Goal: Task Accomplishment & Management: Manage account settings

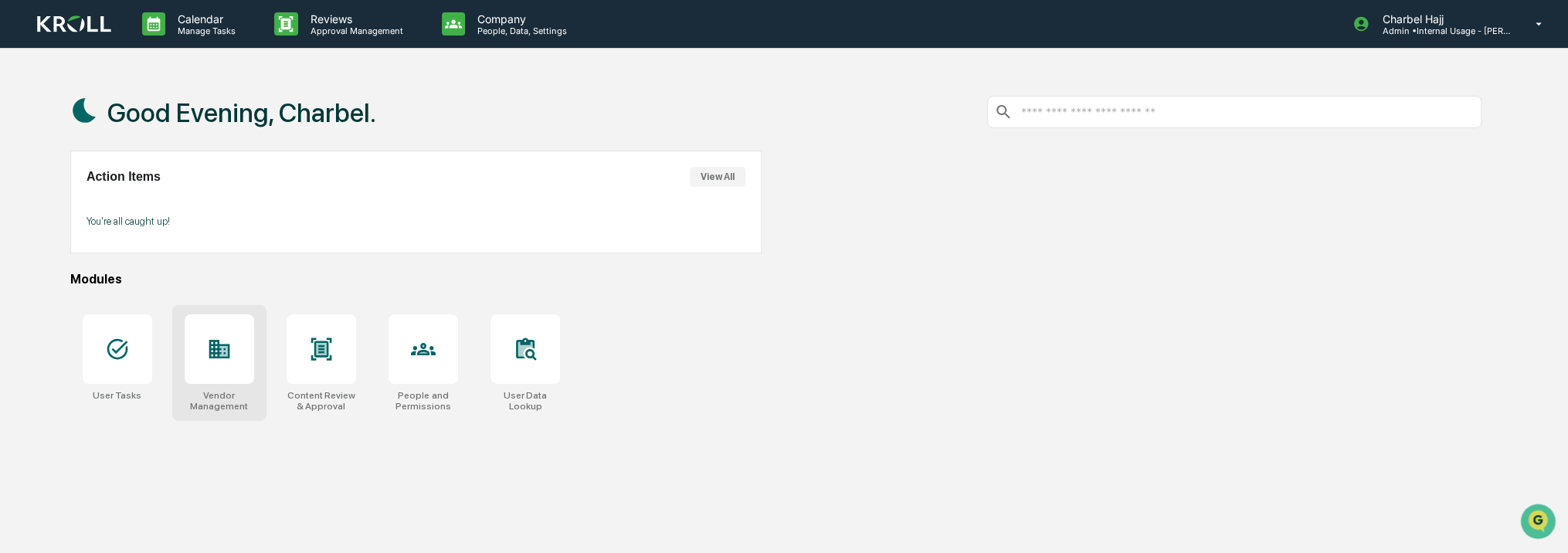
click at [210, 353] on icon at bounding box center [220, 350] width 21 height 19
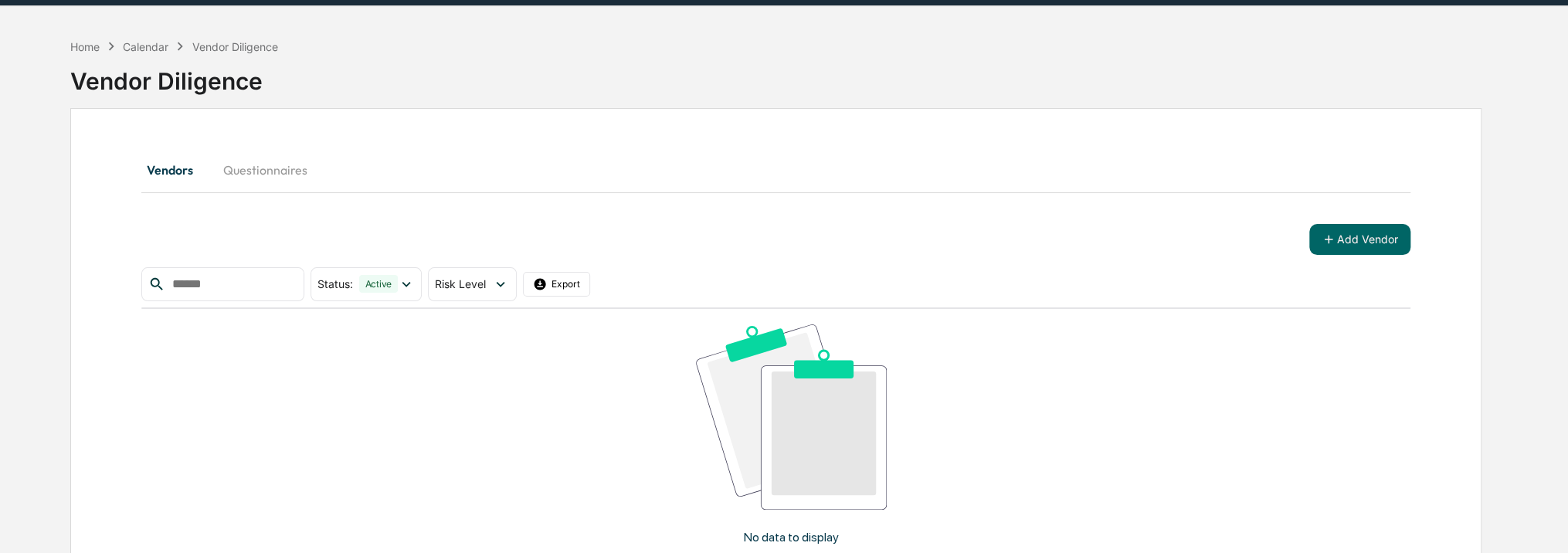
scroll to position [77, 0]
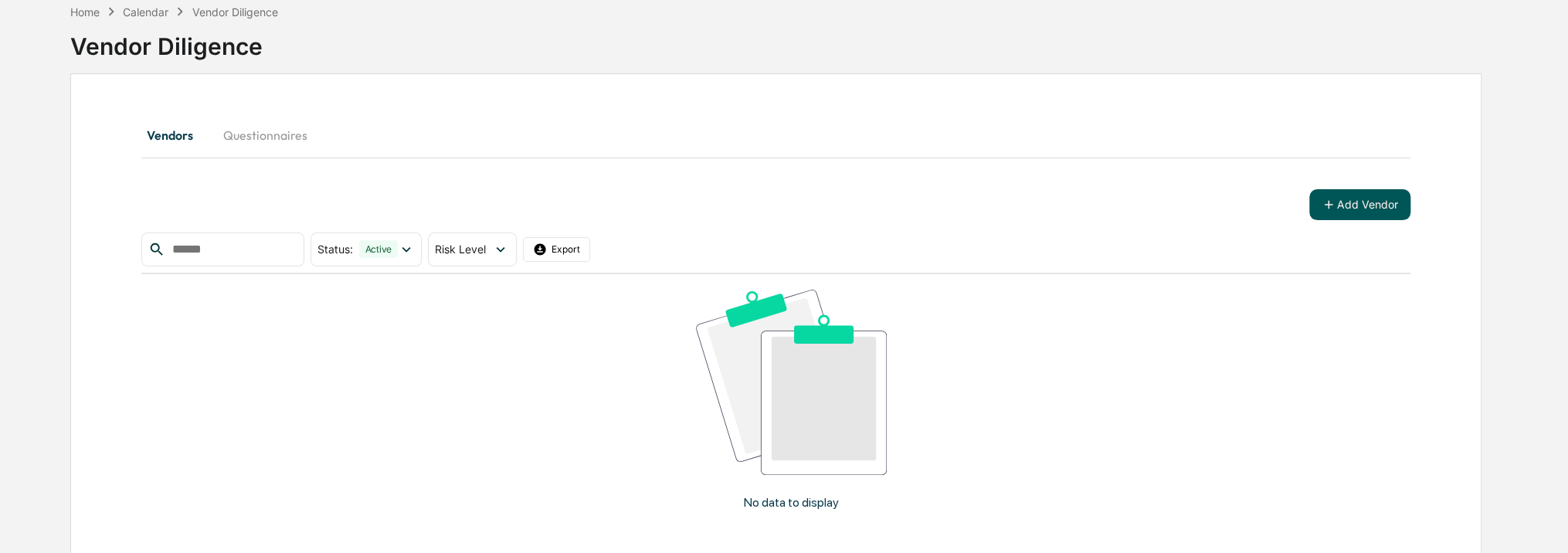
click at [1375, 203] on button "Add Vendor" at bounding box center [1360, 204] width 101 height 31
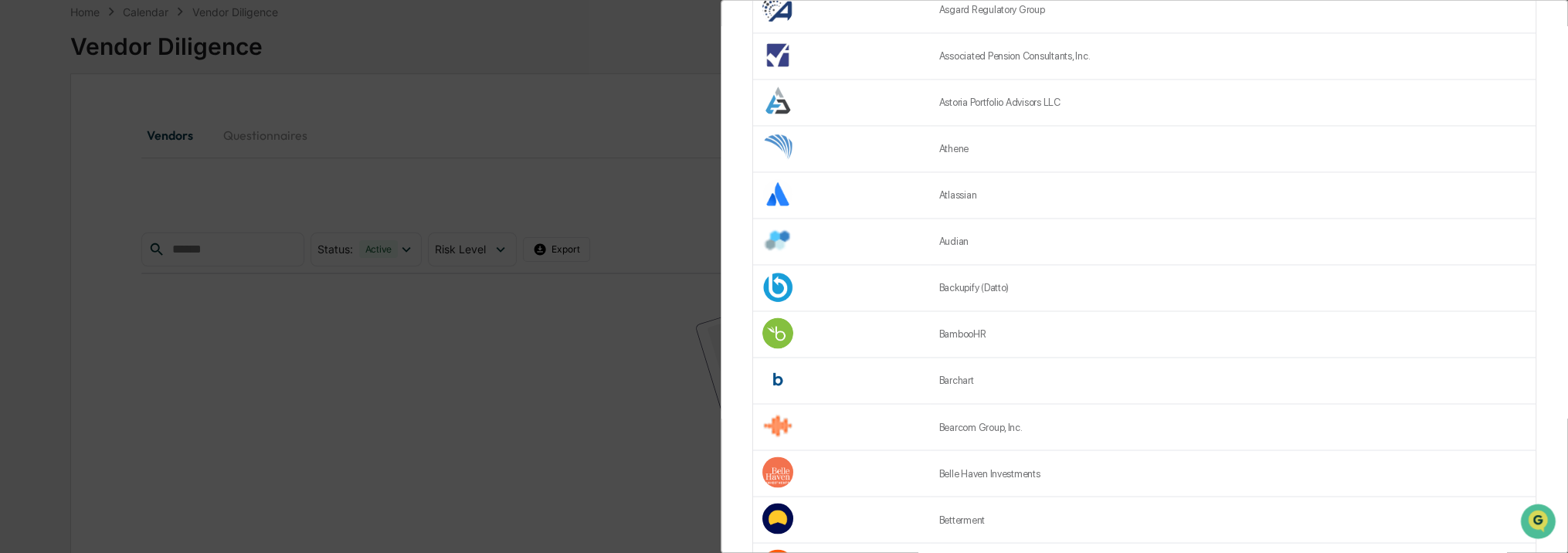
scroll to position [2009, 0]
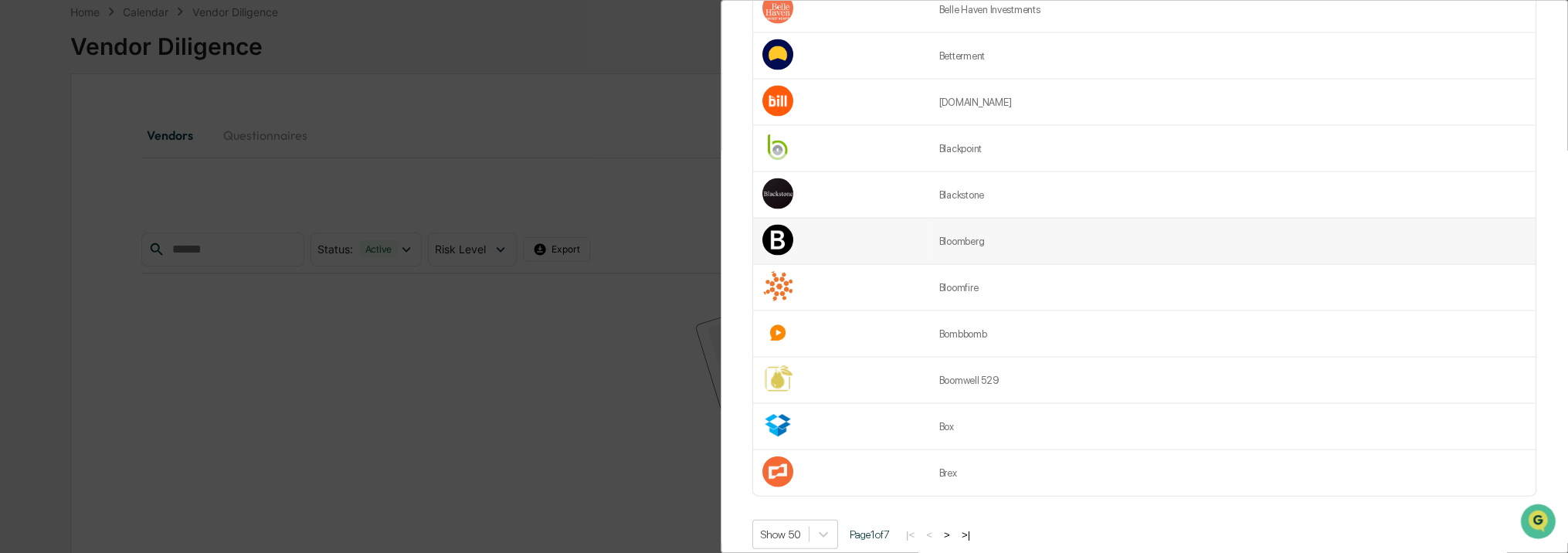
click at [1068, 247] on td "Bloomberg" at bounding box center [1233, 241] width 605 height 46
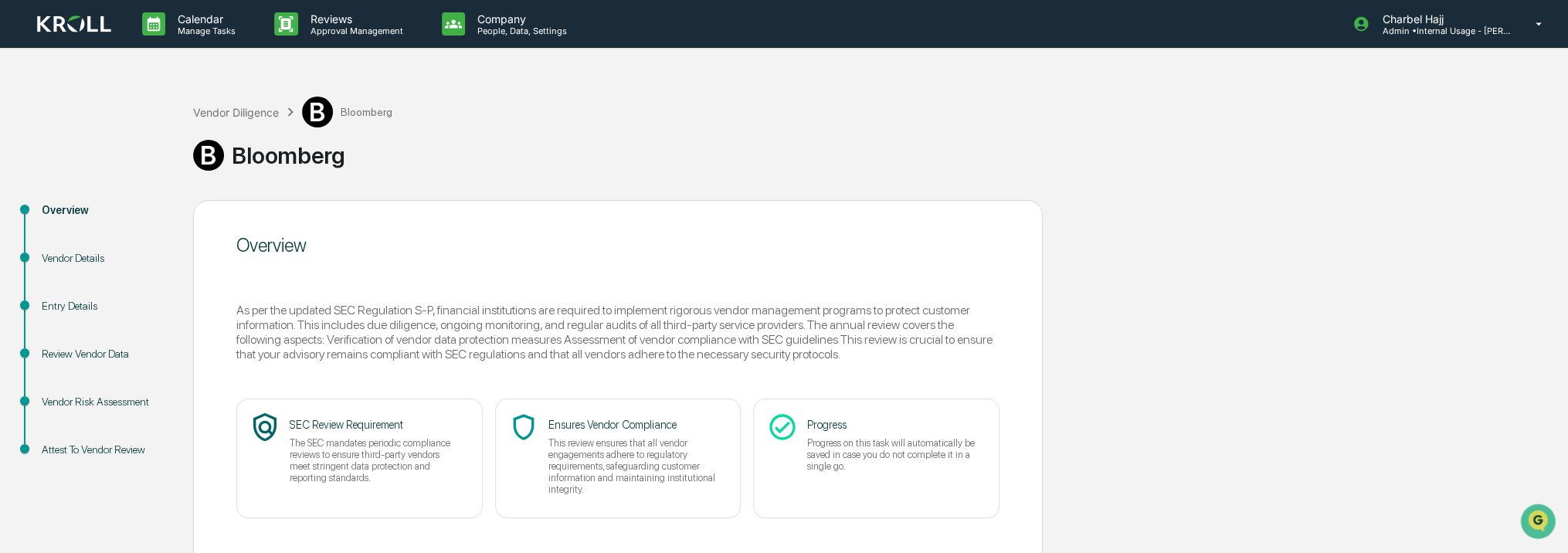
scroll to position [85, 0]
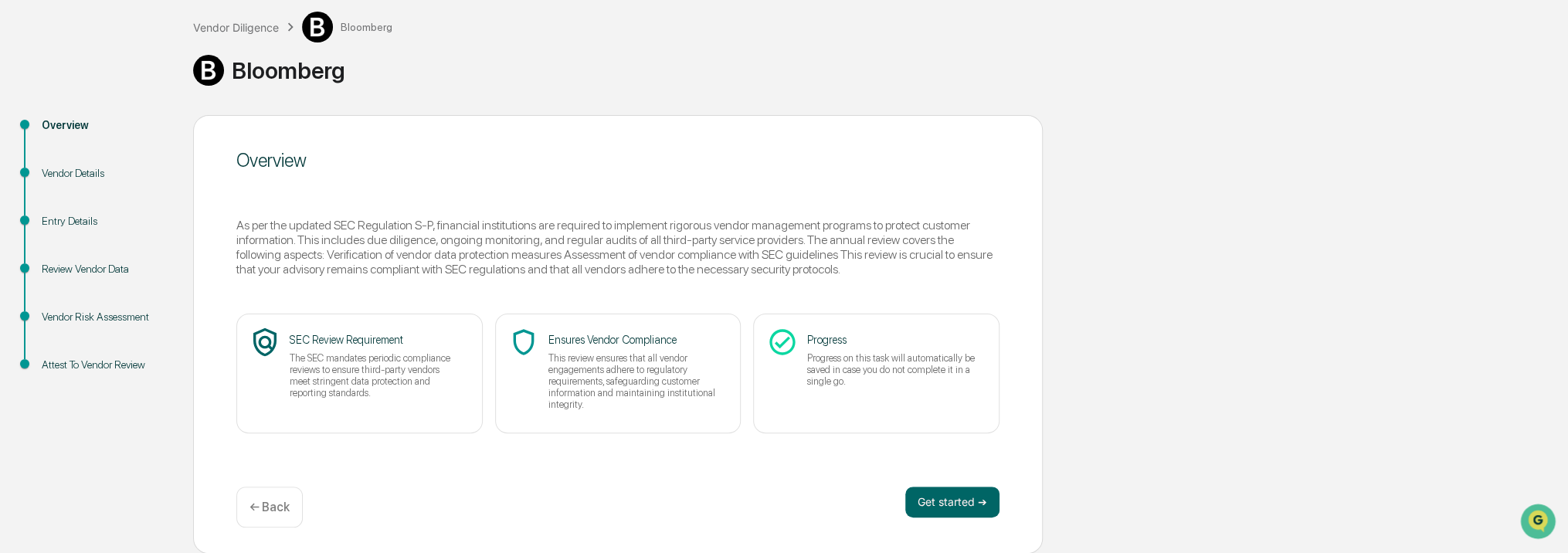
click at [284, 504] on p "← Back" at bounding box center [269, 507] width 40 height 15
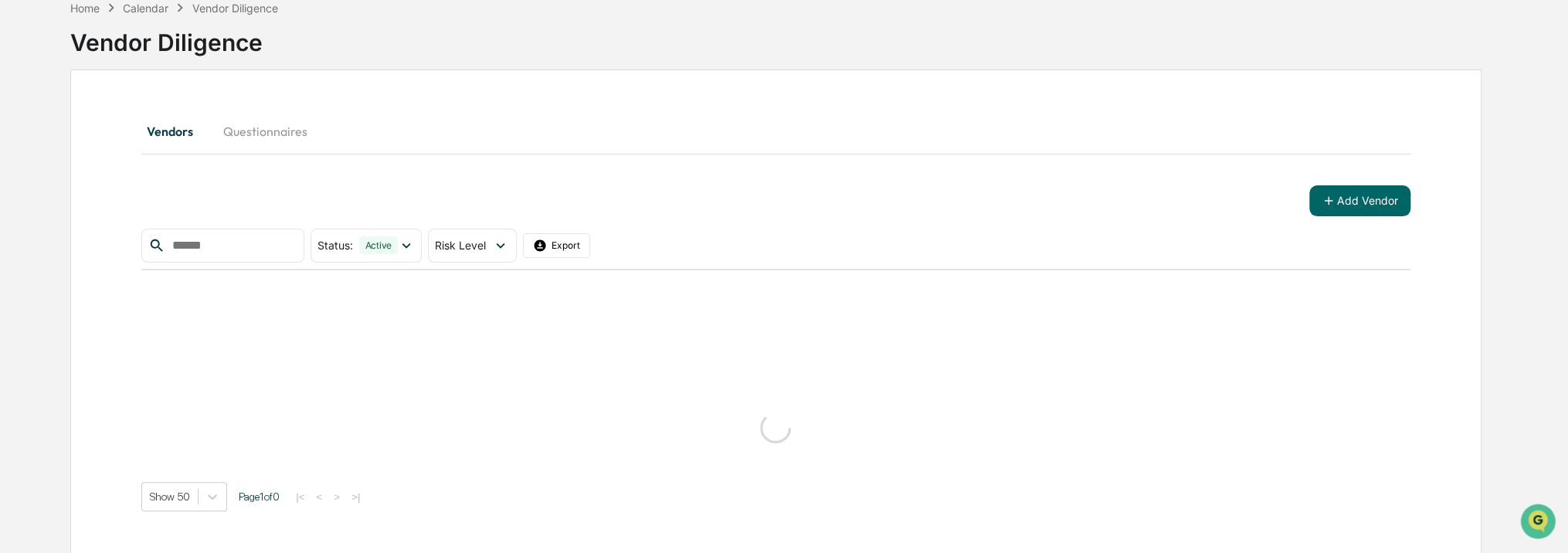
scroll to position [73, 0]
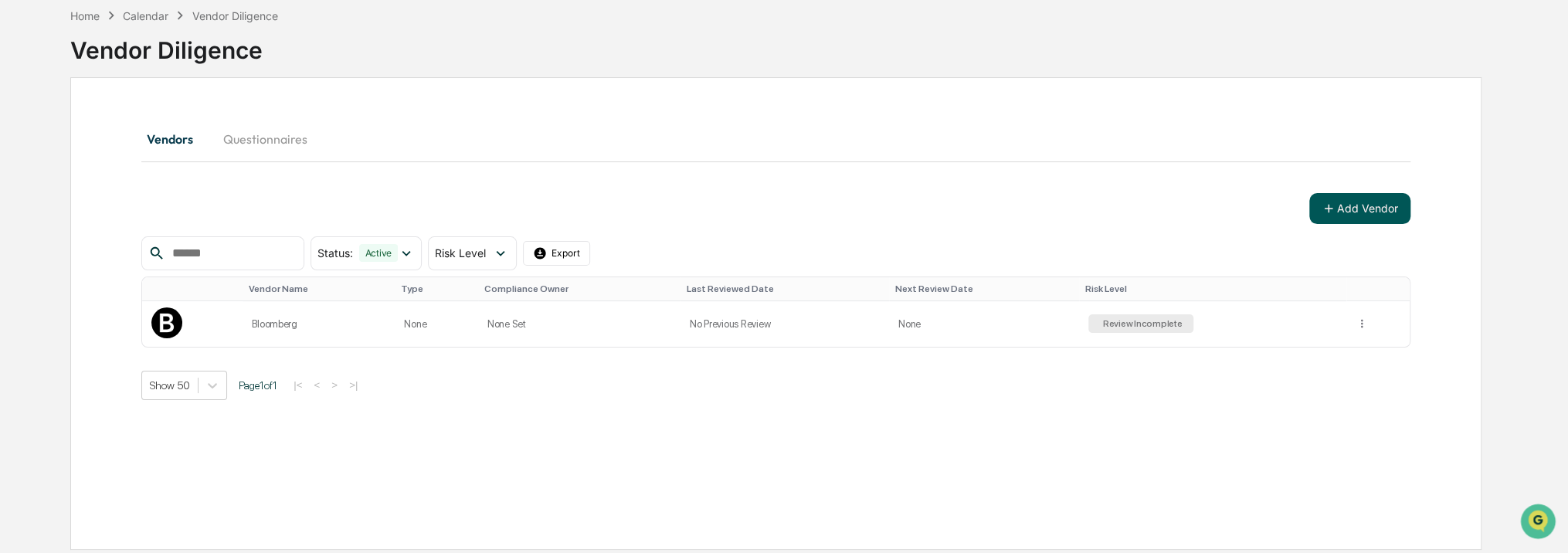
click at [1387, 211] on button "Add Vendor" at bounding box center [1360, 208] width 101 height 31
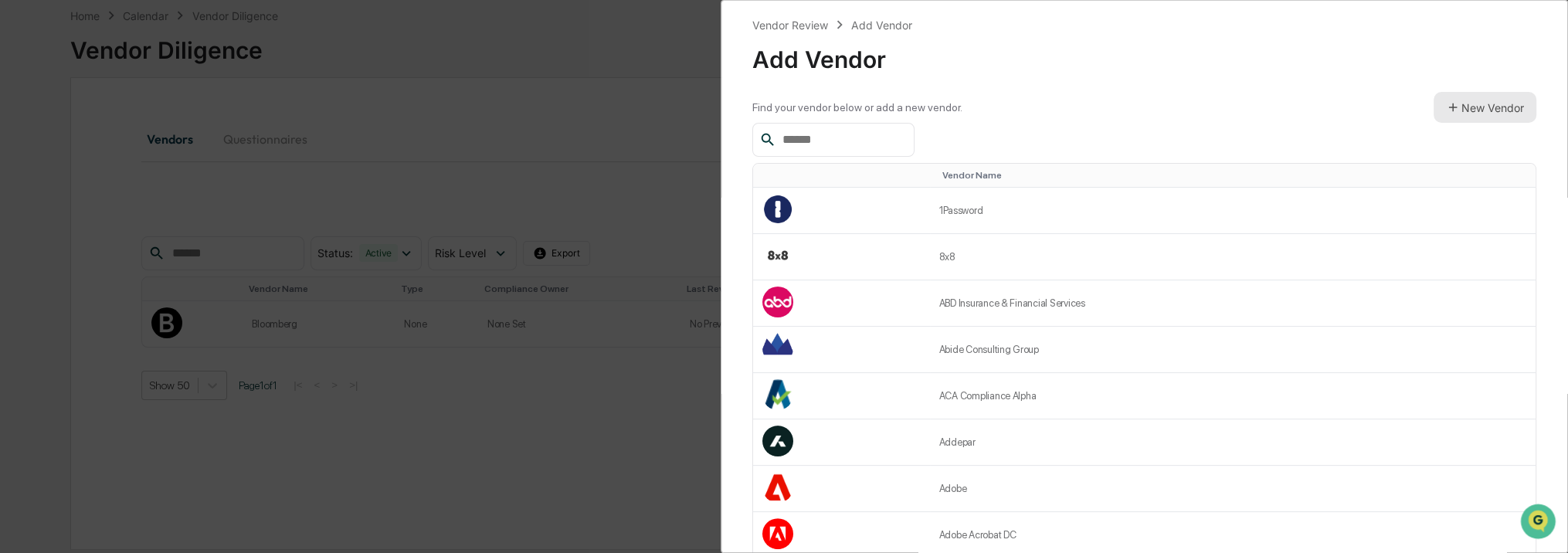
click at [1471, 105] on button "New Vendor" at bounding box center [1485, 107] width 103 height 31
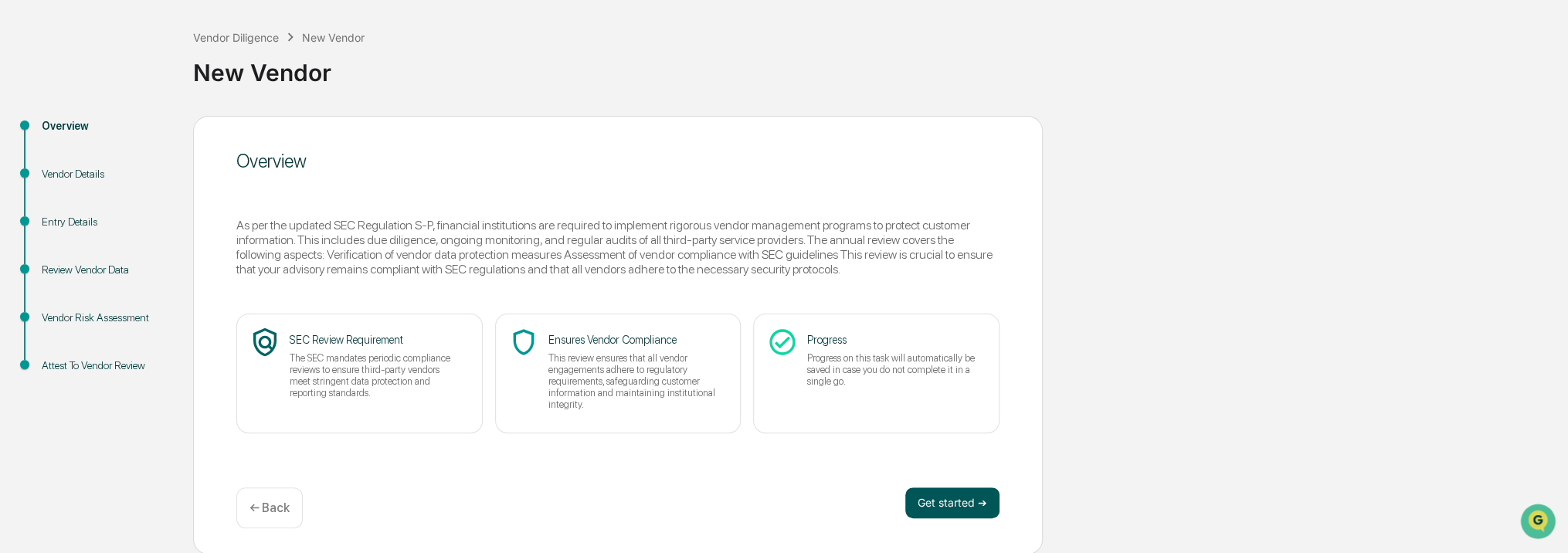
click at [961, 504] on button "Get started ➔" at bounding box center [952, 503] width 94 height 31
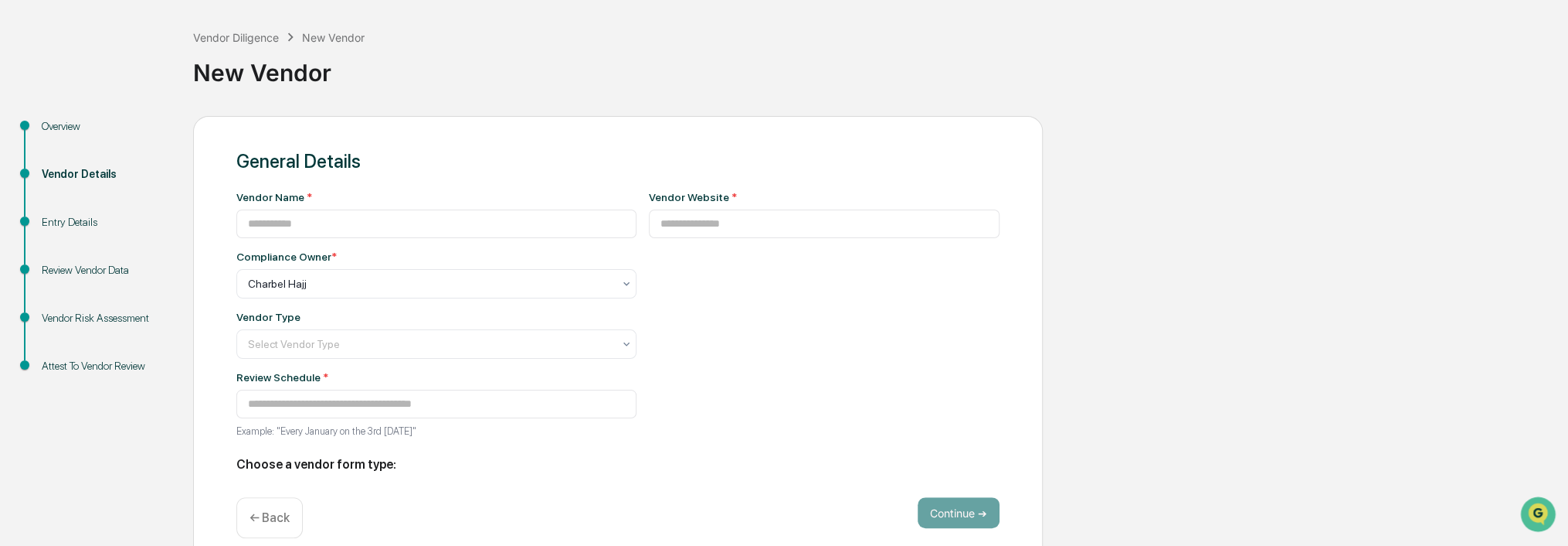
type input "**********"
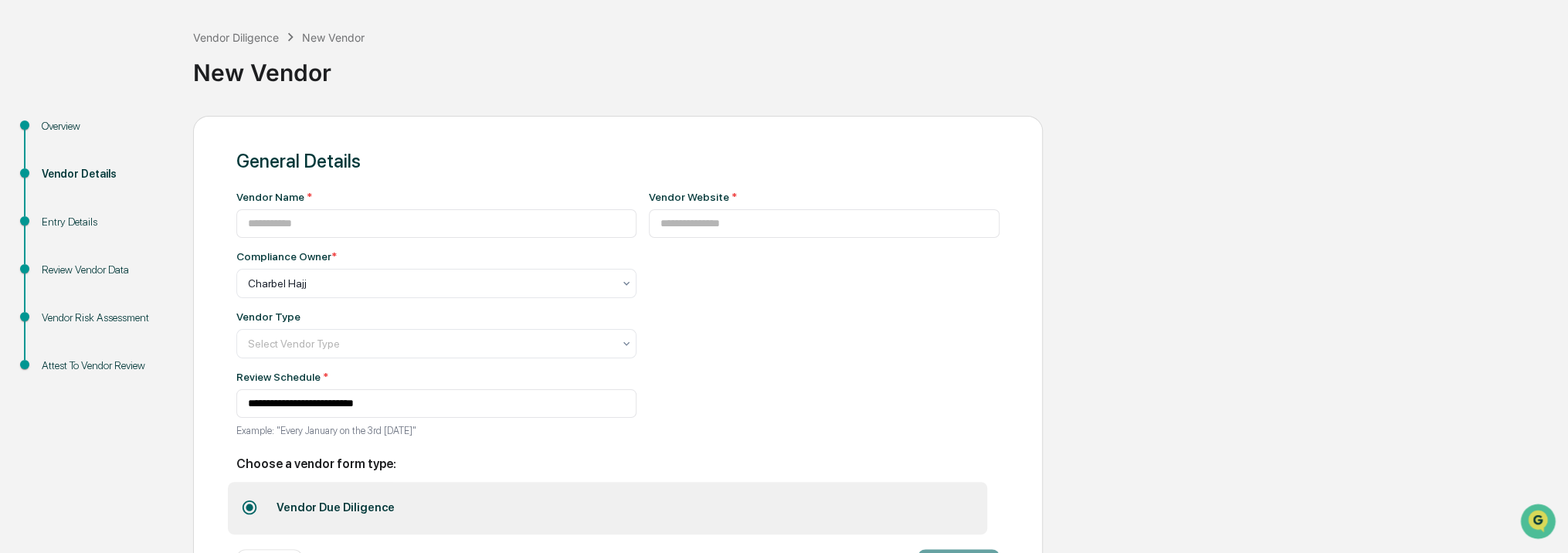
scroll to position [136, 0]
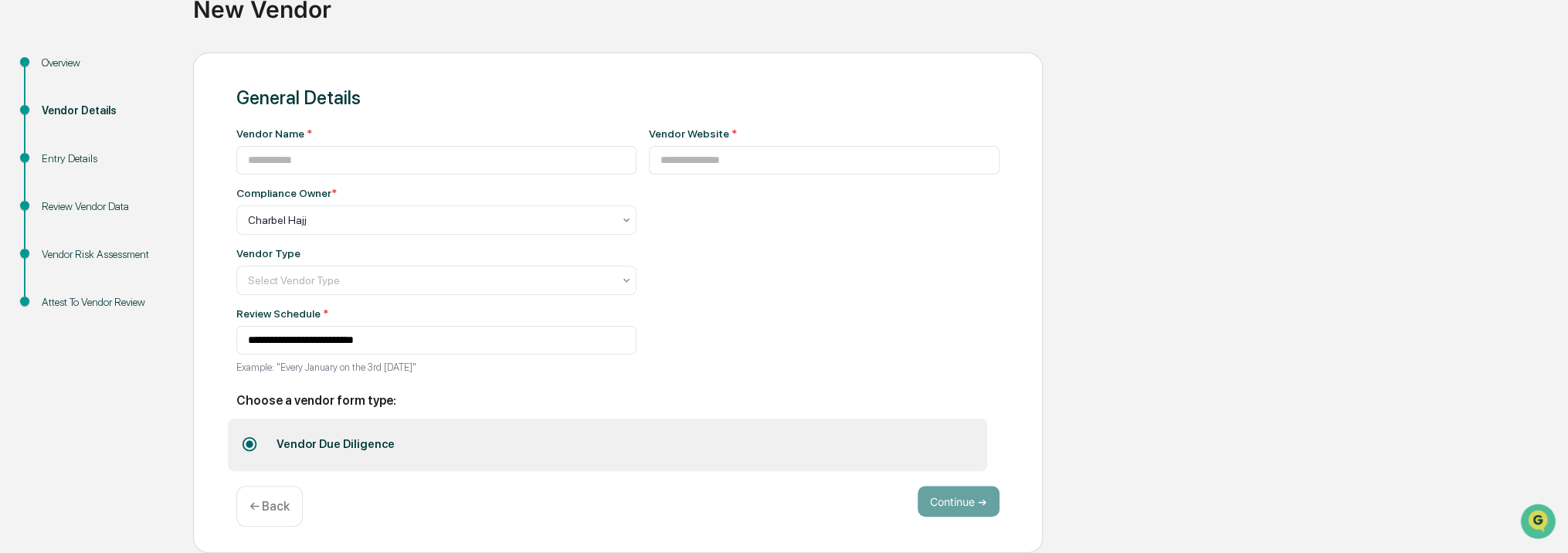
click at [261, 511] on p "← Back" at bounding box center [269, 507] width 40 height 15
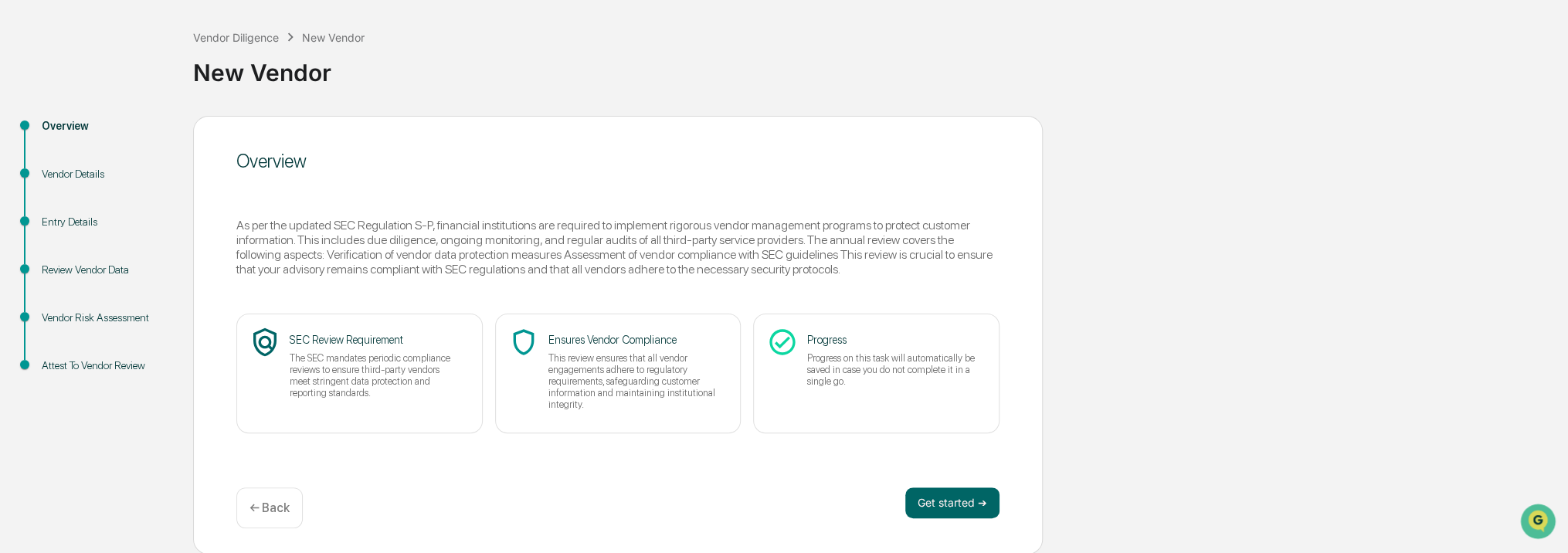
click at [272, 507] on p "← Back" at bounding box center [269, 508] width 40 height 15
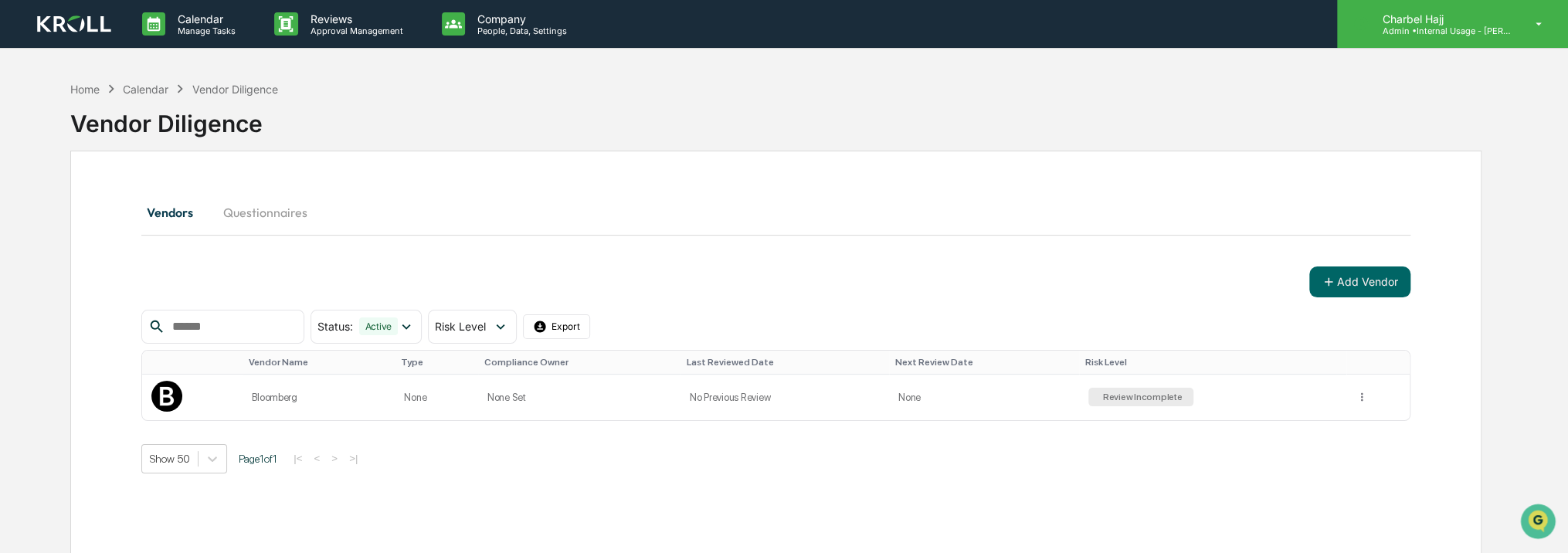
click at [1446, 37] on div "Charbel Hajj Admin • Internal Usage - [PERSON_NAME]" at bounding box center [1453, 24] width 231 height 48
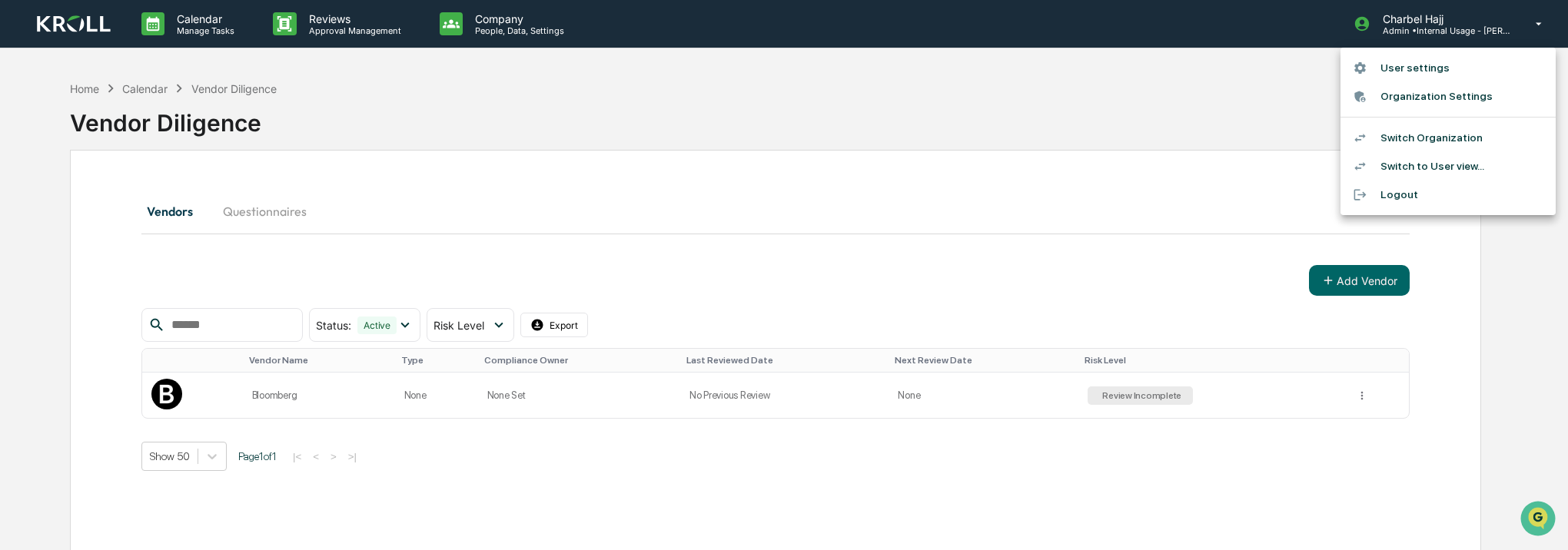
drag, startPoint x: 1214, startPoint y: 148, endPoint x: 1135, endPoint y: 110, distance: 87.7
click at [1215, 148] on div at bounding box center [784, 275] width 1568 height 550
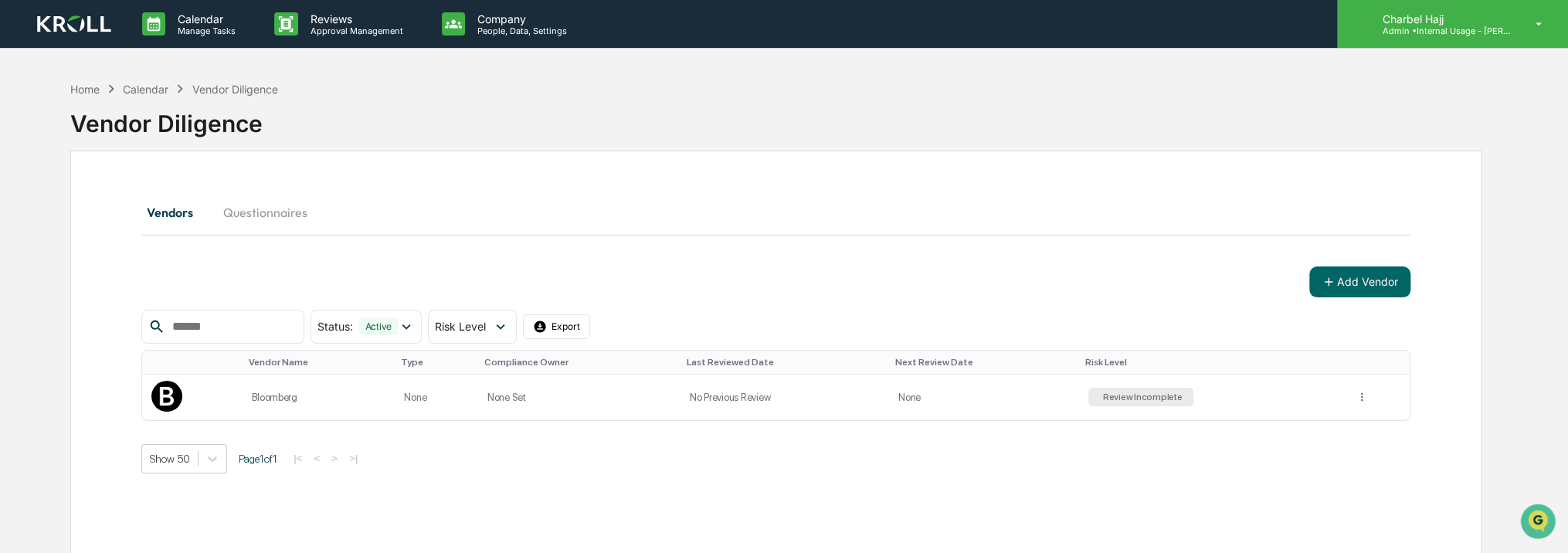
click at [1510, 17] on p "Charbel Hajj" at bounding box center [1441, 19] width 144 height 13
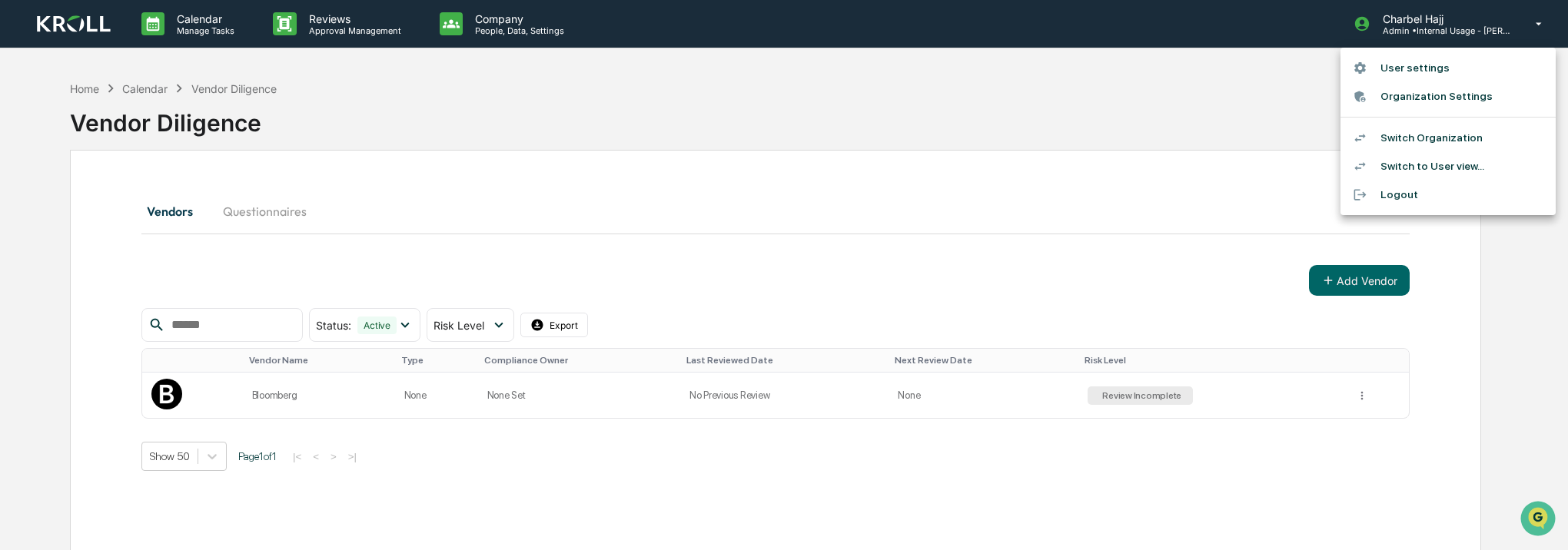
click at [1454, 143] on li "Switch Organization" at bounding box center [1448, 138] width 215 height 28
